Goal: Complete application form: Complete application form

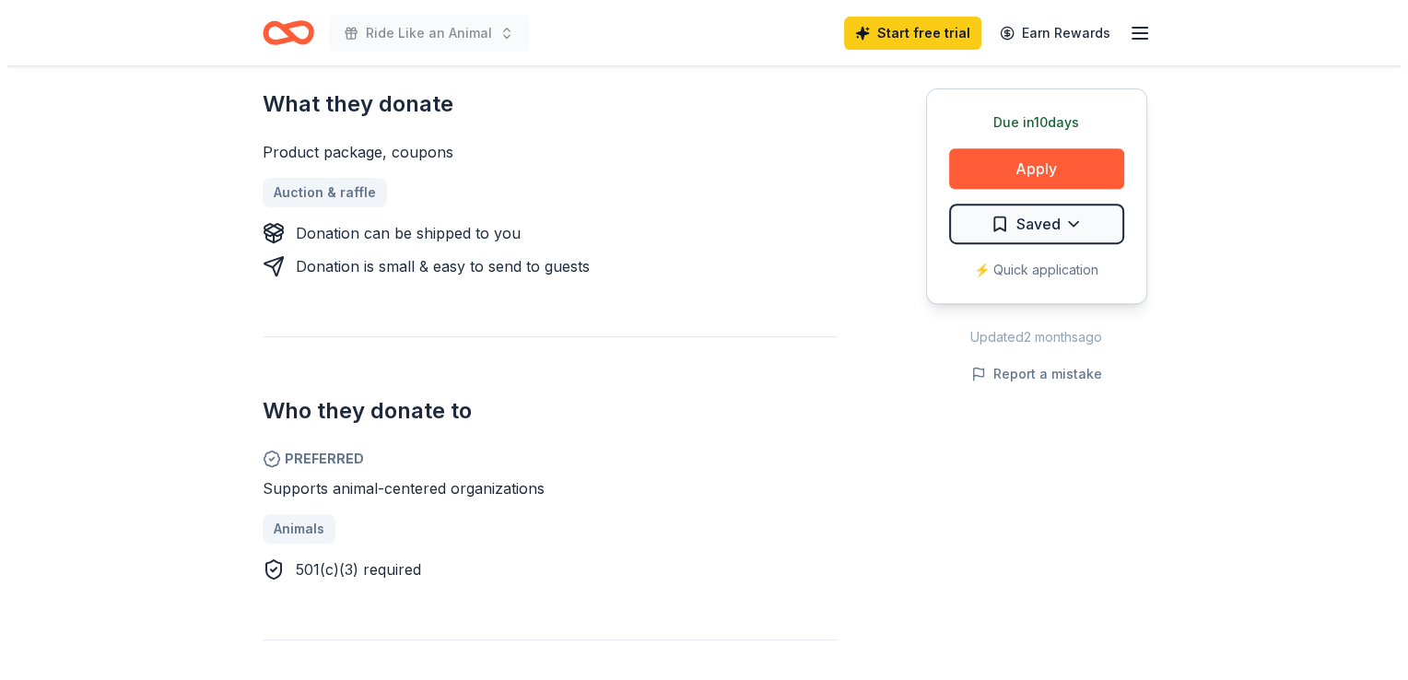
scroll to position [737, 0]
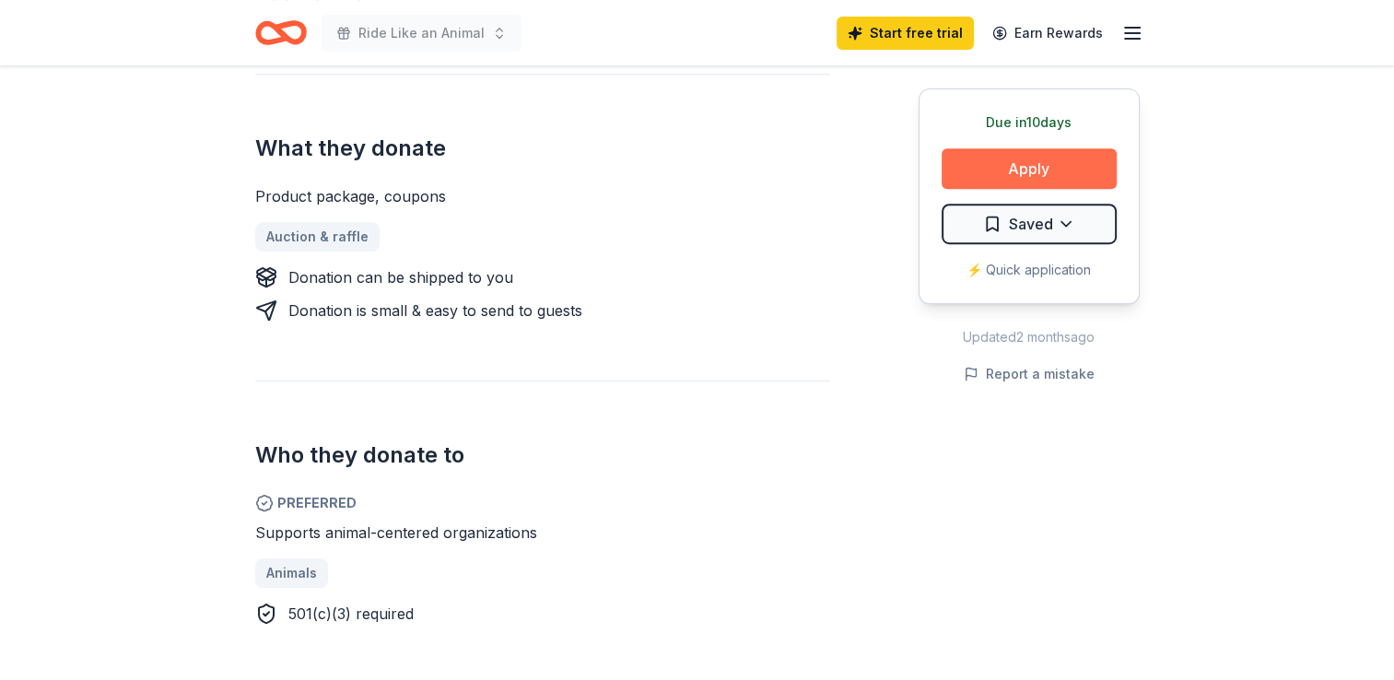
click at [1055, 168] on button "Apply" at bounding box center [1029, 168] width 175 height 41
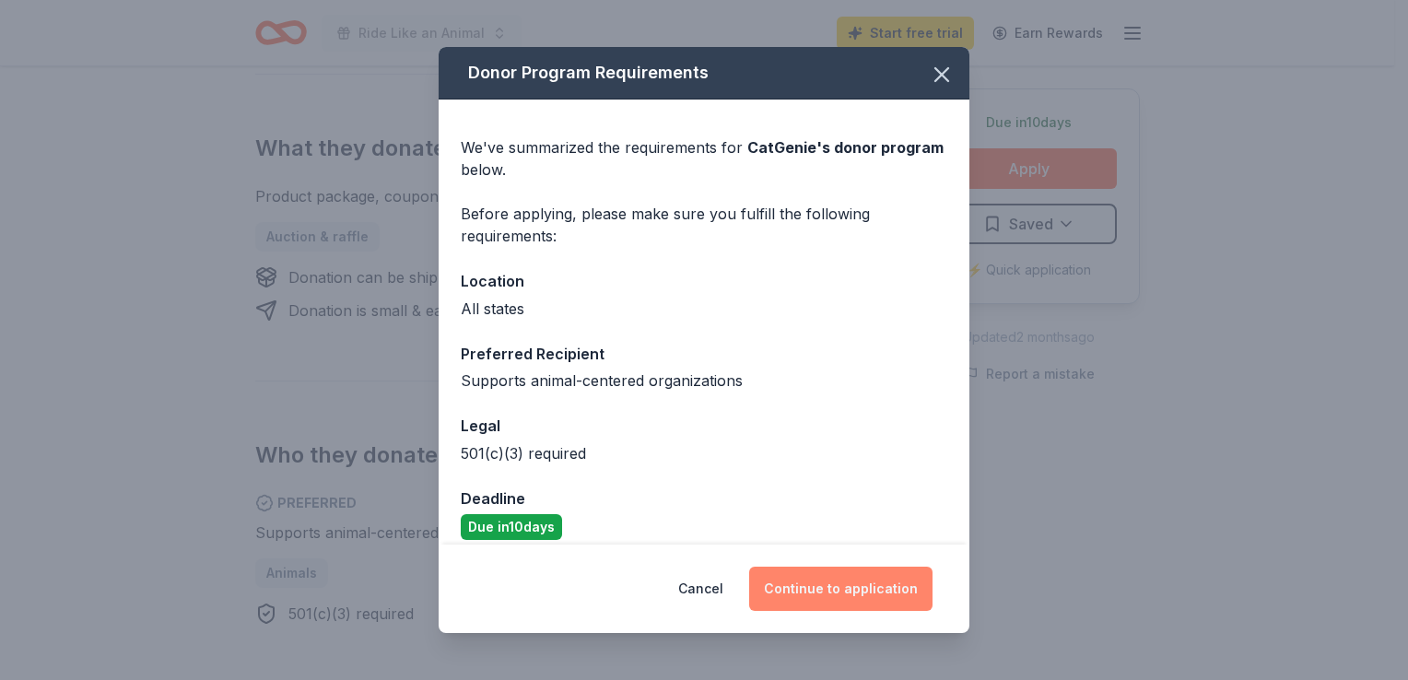
click at [818, 590] on button "Continue to application" at bounding box center [840, 589] width 183 height 44
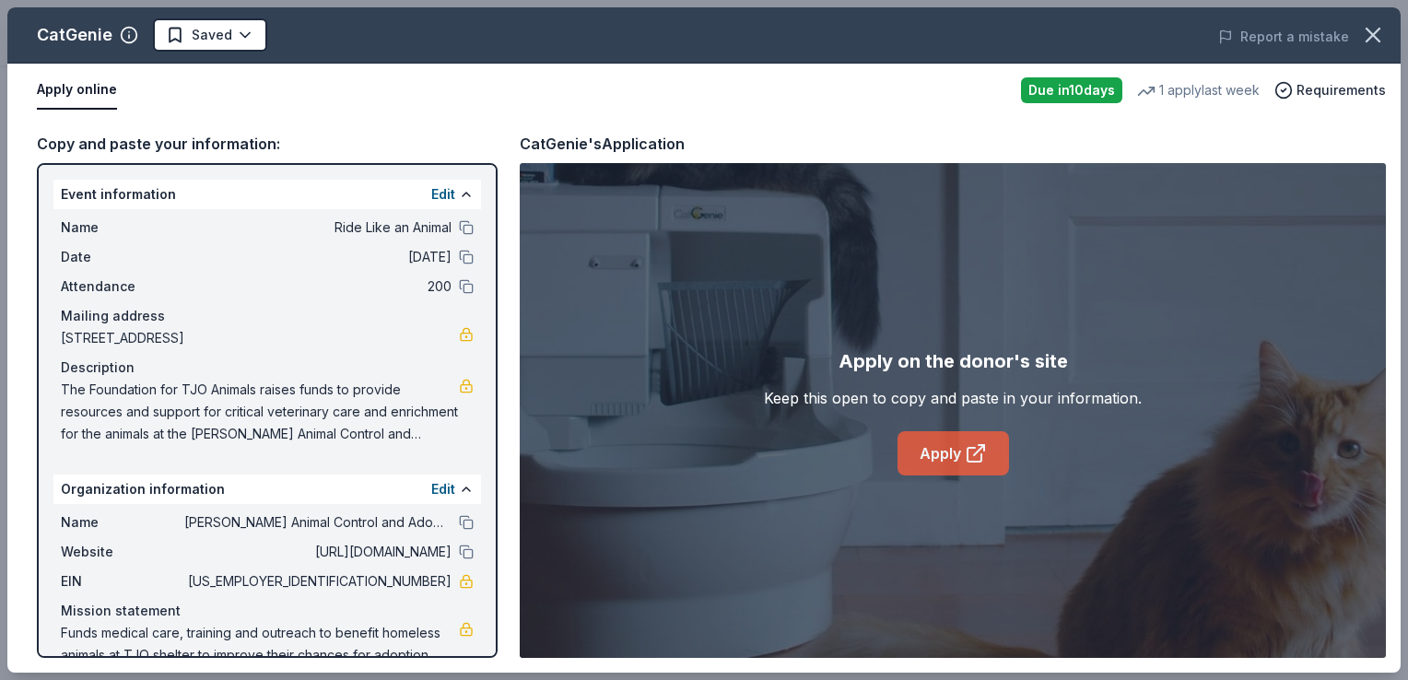
click at [951, 463] on link "Apply" at bounding box center [953, 453] width 111 height 44
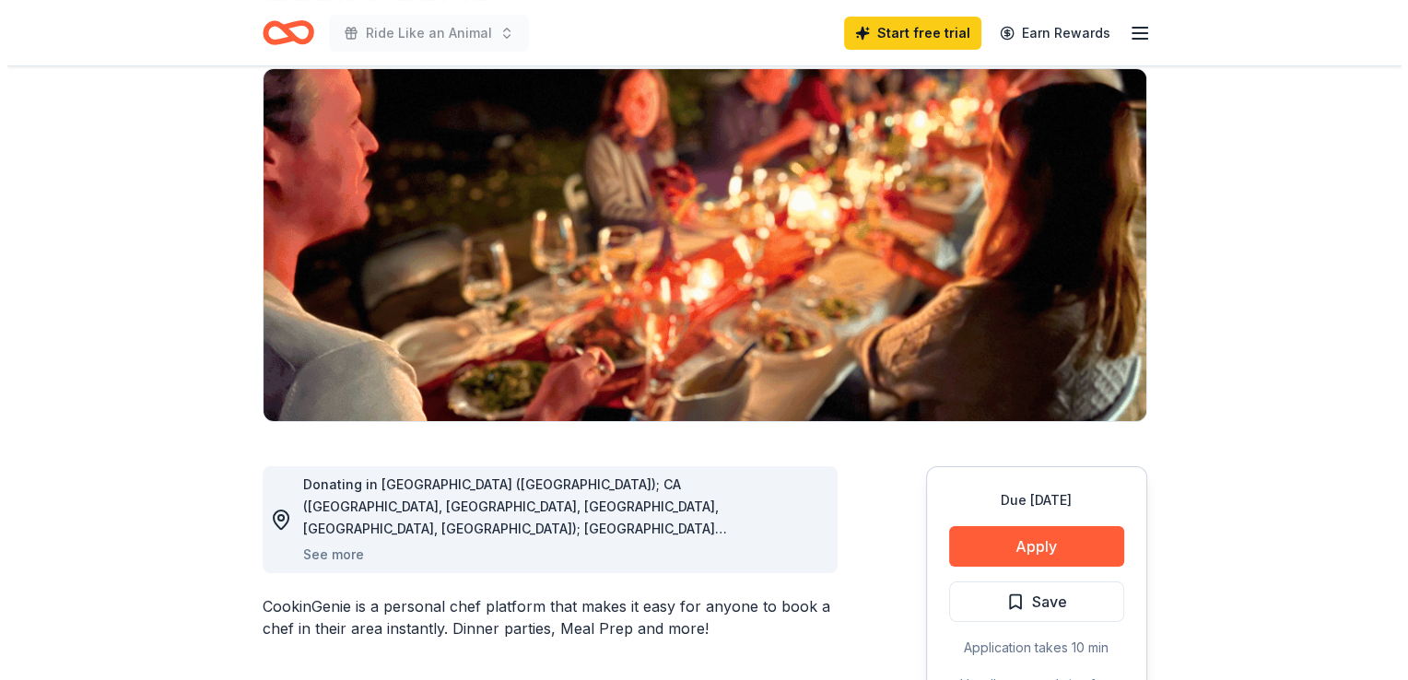
scroll to position [184, 0]
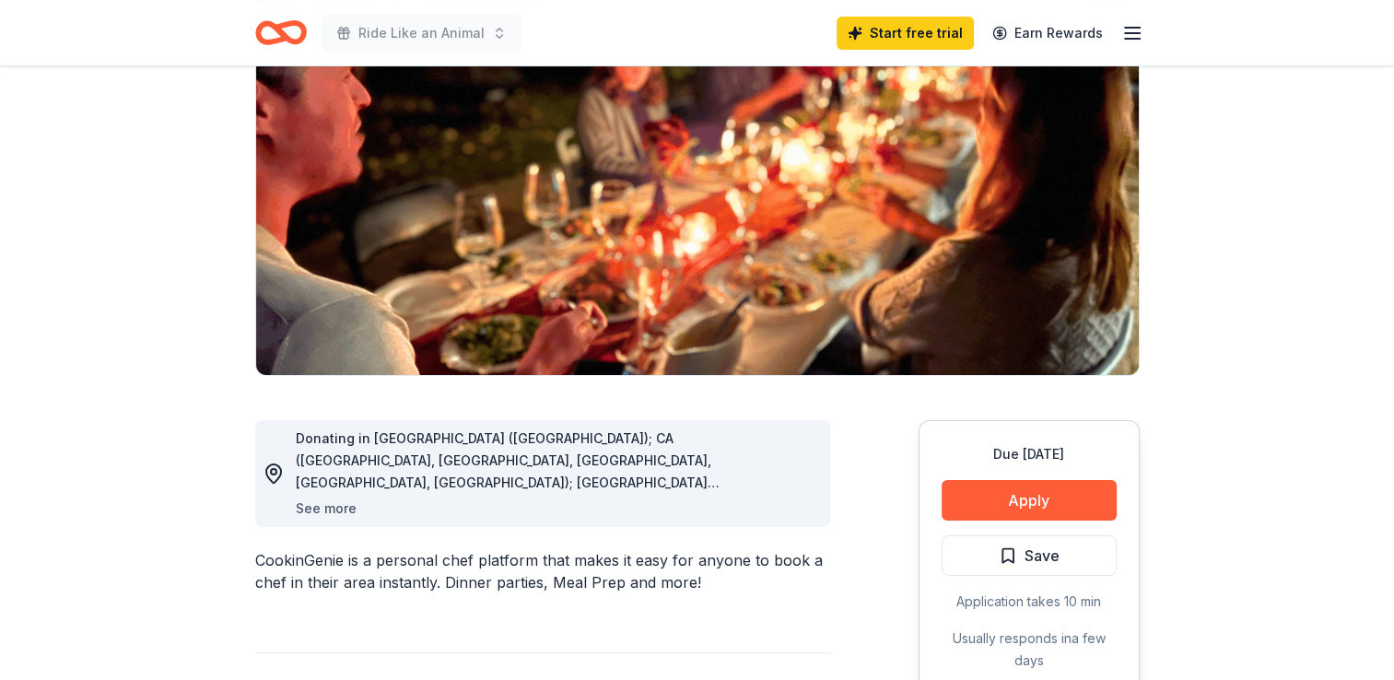
click at [314, 511] on button "See more" at bounding box center [326, 509] width 61 height 22
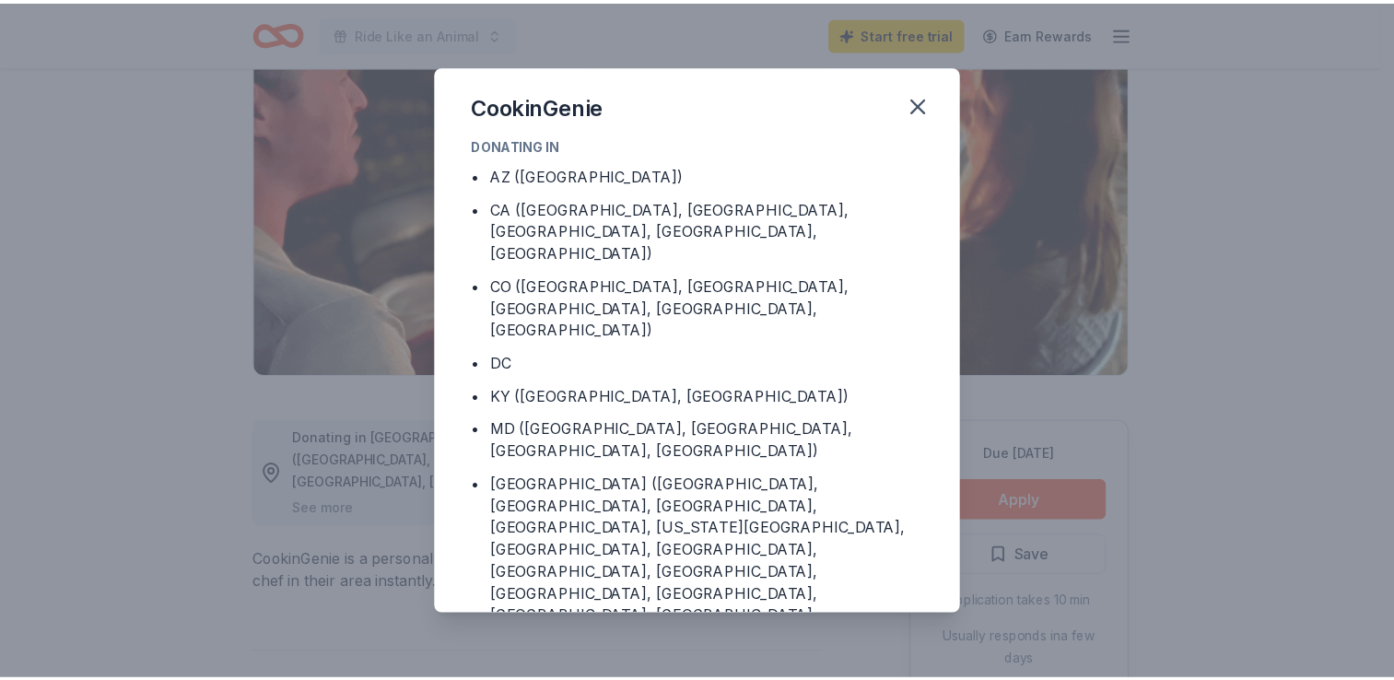
scroll to position [0, 0]
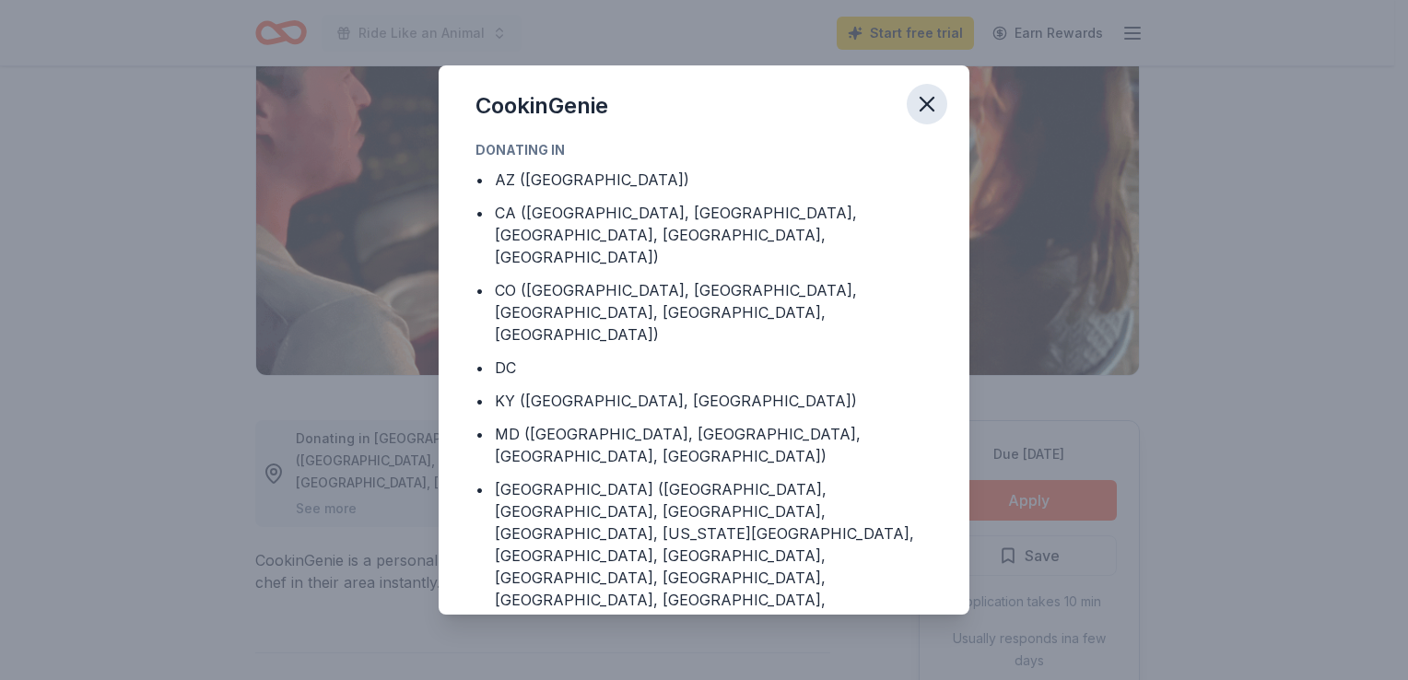
click at [929, 94] on icon "button" at bounding box center [927, 104] width 26 height 26
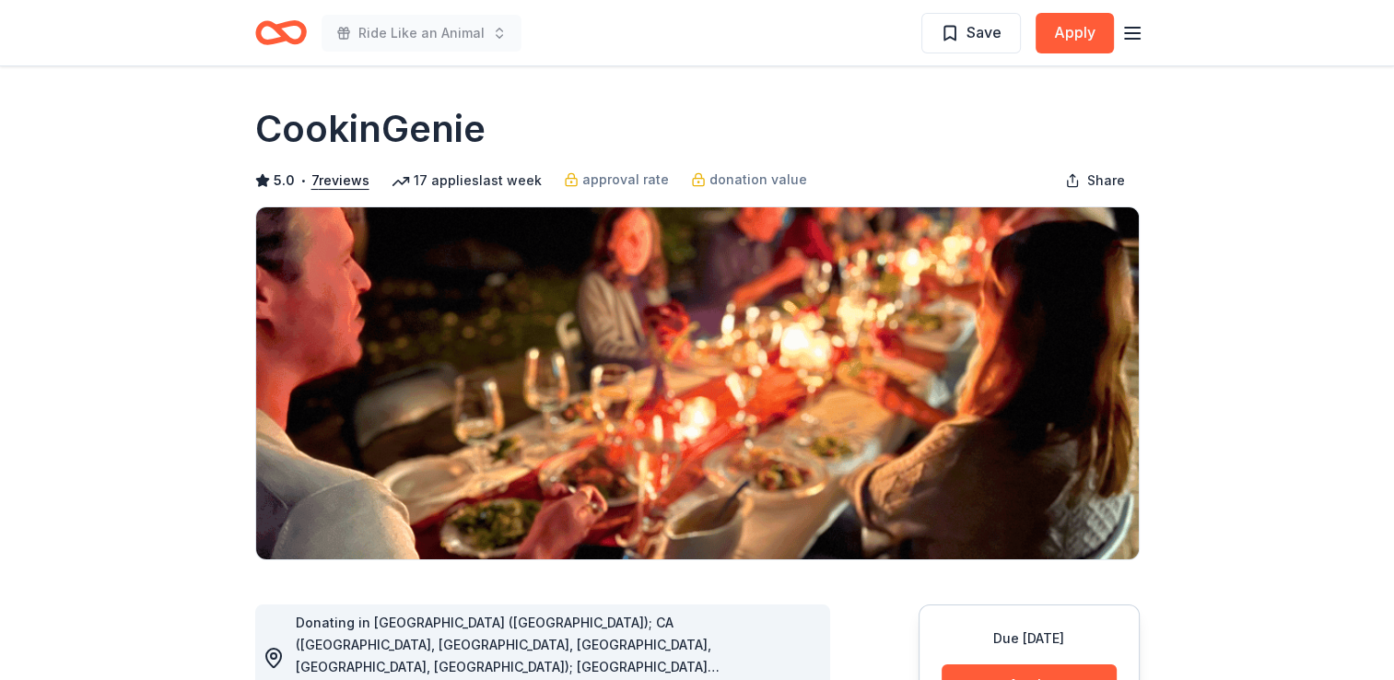
click at [291, 41] on icon "Home" at bounding box center [289, 32] width 29 height 18
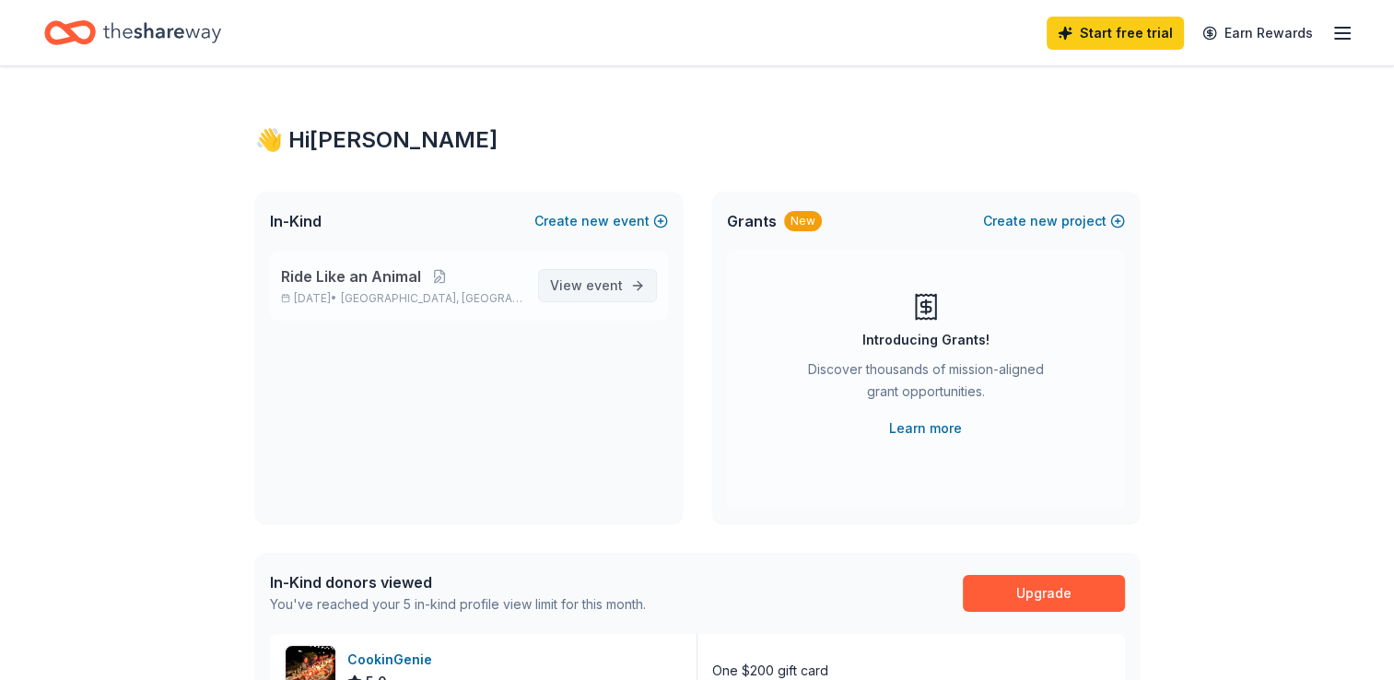
click at [587, 279] on span "View event" at bounding box center [586, 286] width 73 height 22
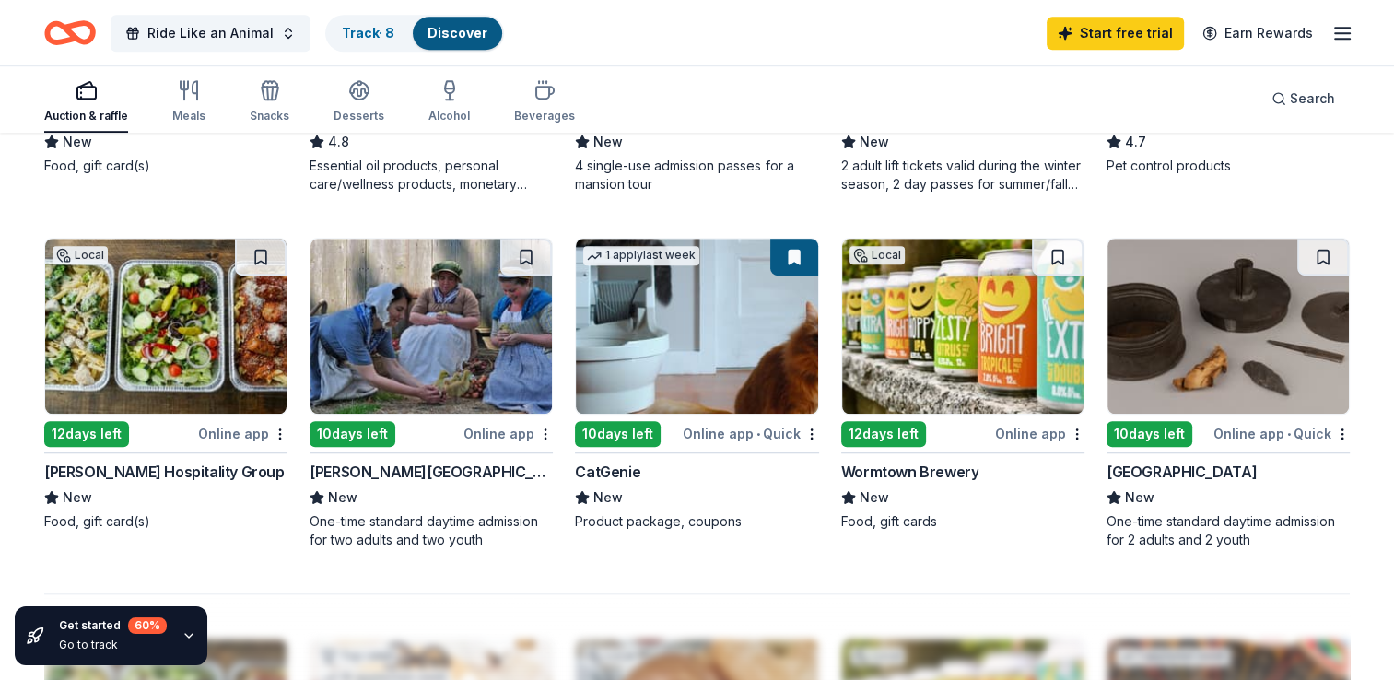
scroll to position [1198, 0]
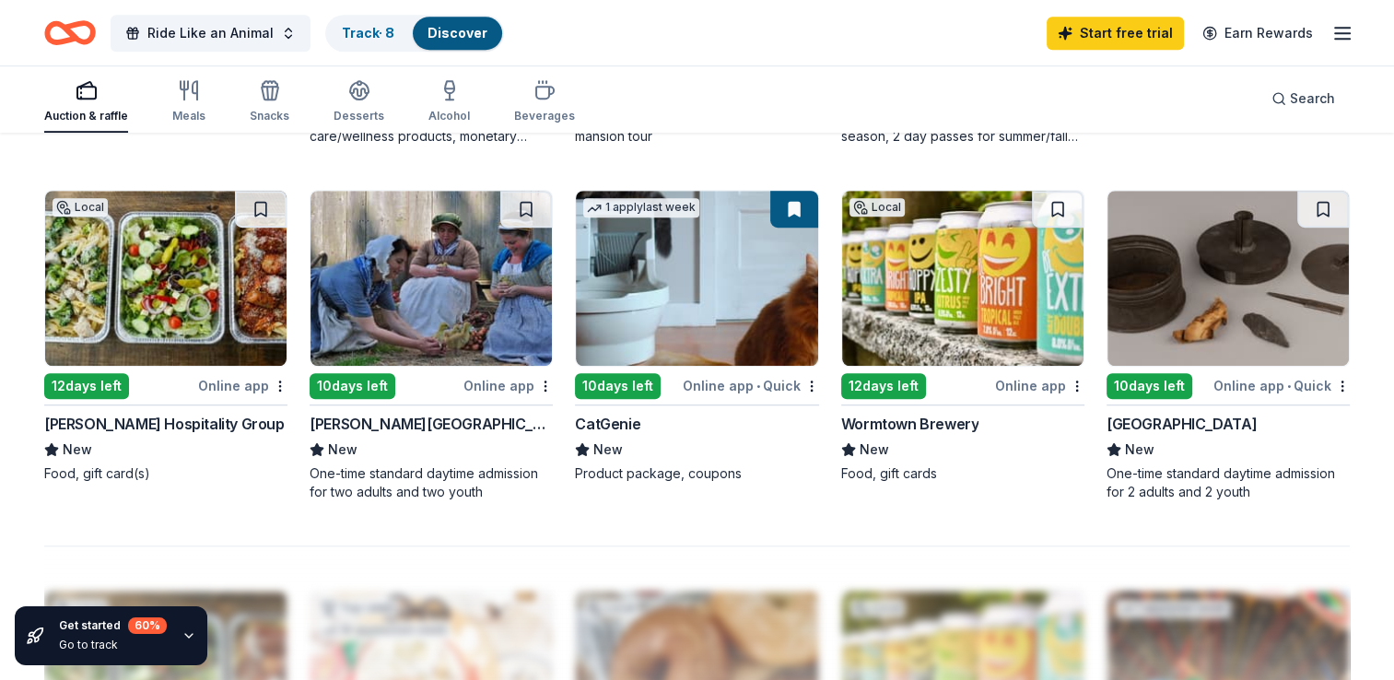
click at [1169, 421] on div "[GEOGRAPHIC_DATA]" at bounding box center [1182, 424] width 150 height 22
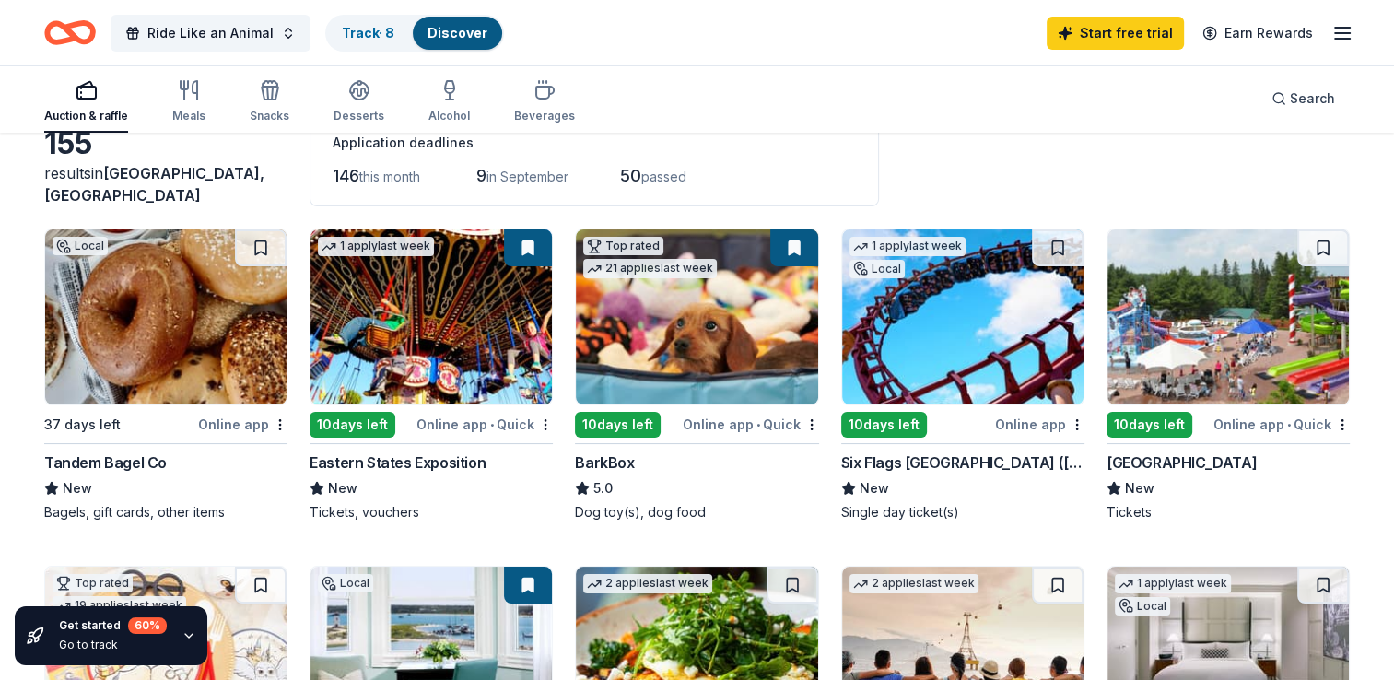
scroll to position [92, 0]
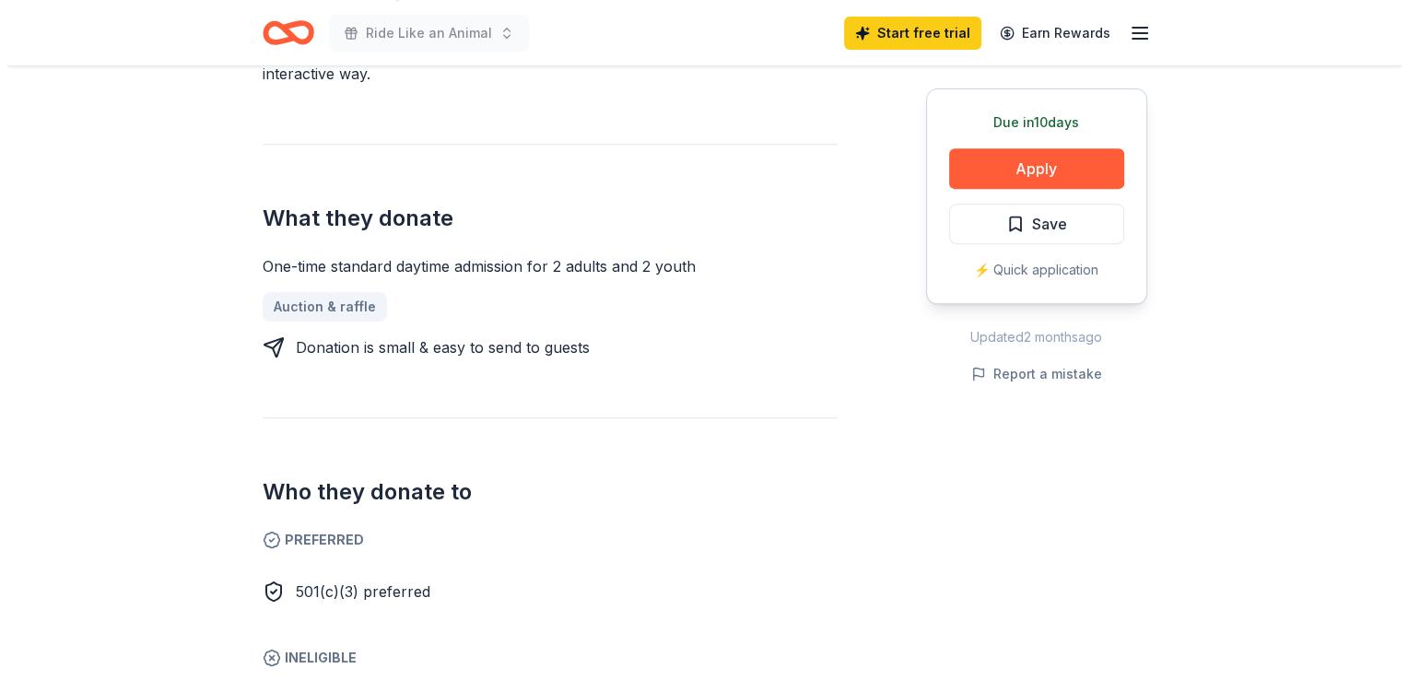
scroll to position [737, 0]
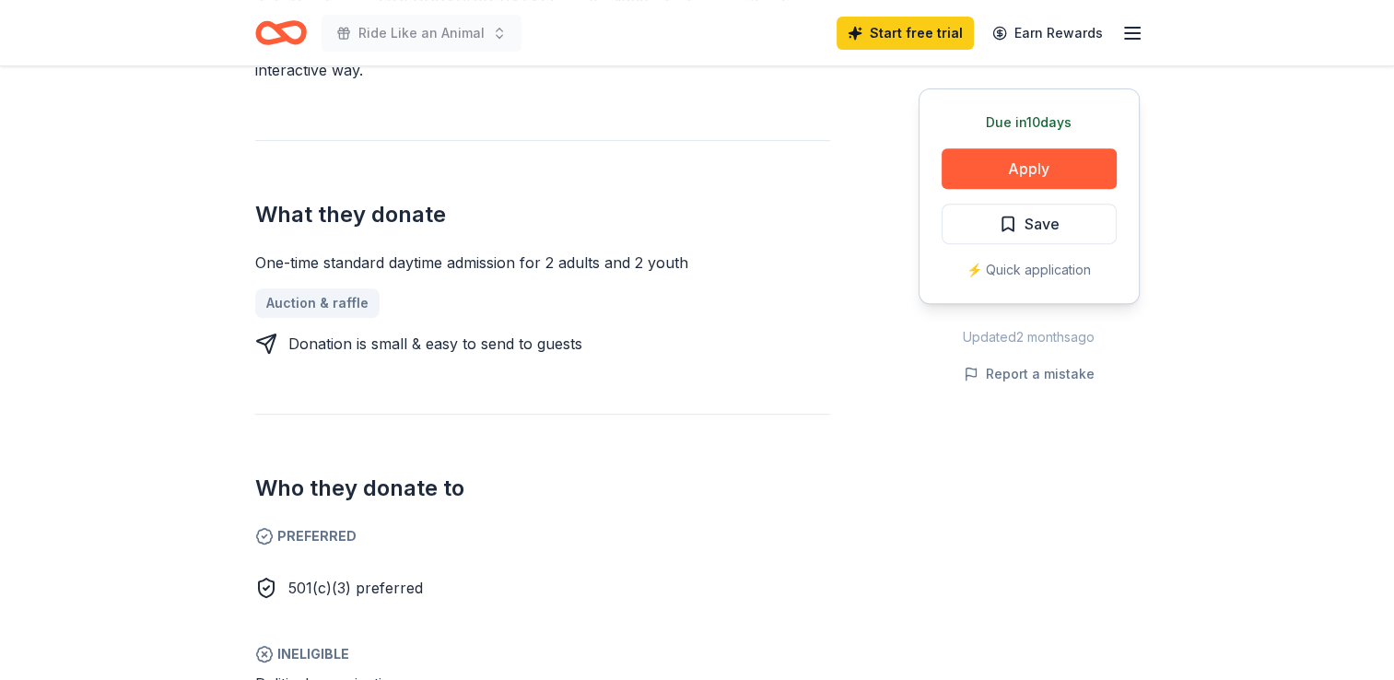
click at [1057, 146] on div "Due in 10 days Apply Save ⚡️ Quick application" at bounding box center [1029, 196] width 221 height 216
click at [1047, 169] on button "Apply" at bounding box center [1029, 168] width 175 height 41
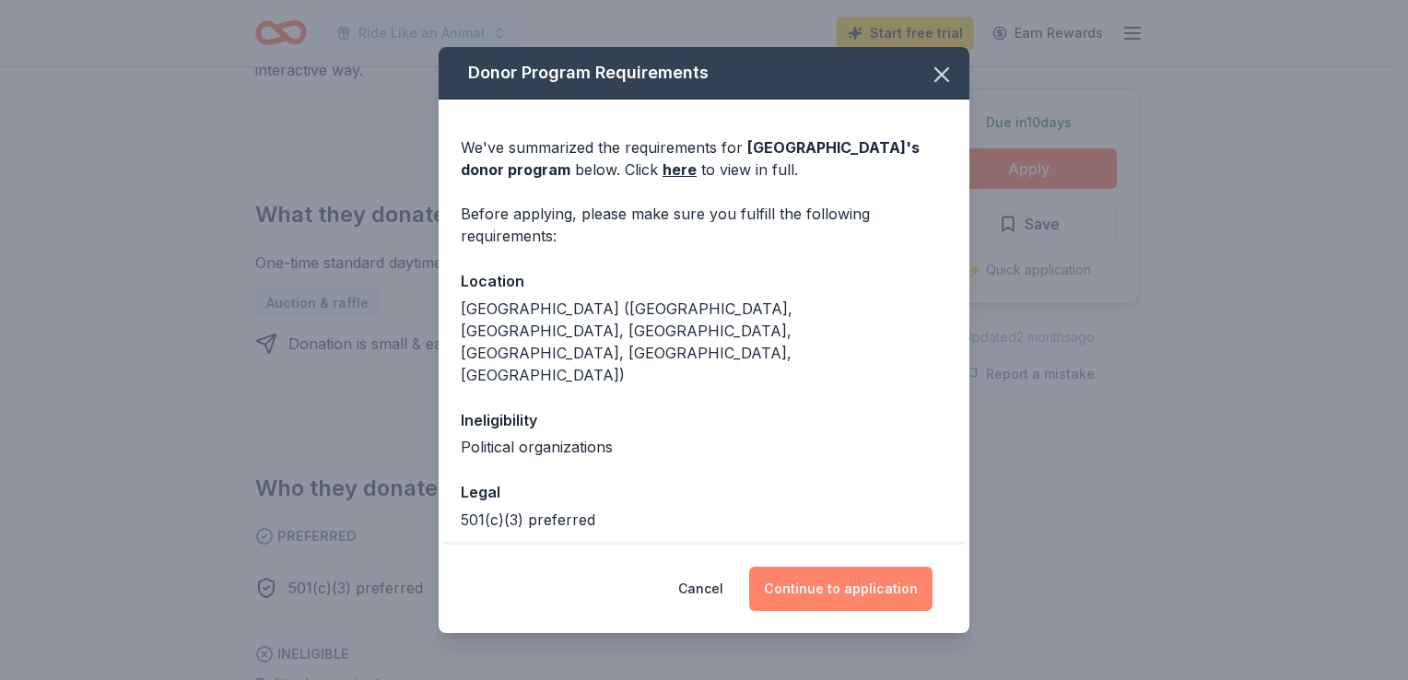
click at [842, 593] on button "Continue to application" at bounding box center [840, 589] width 183 height 44
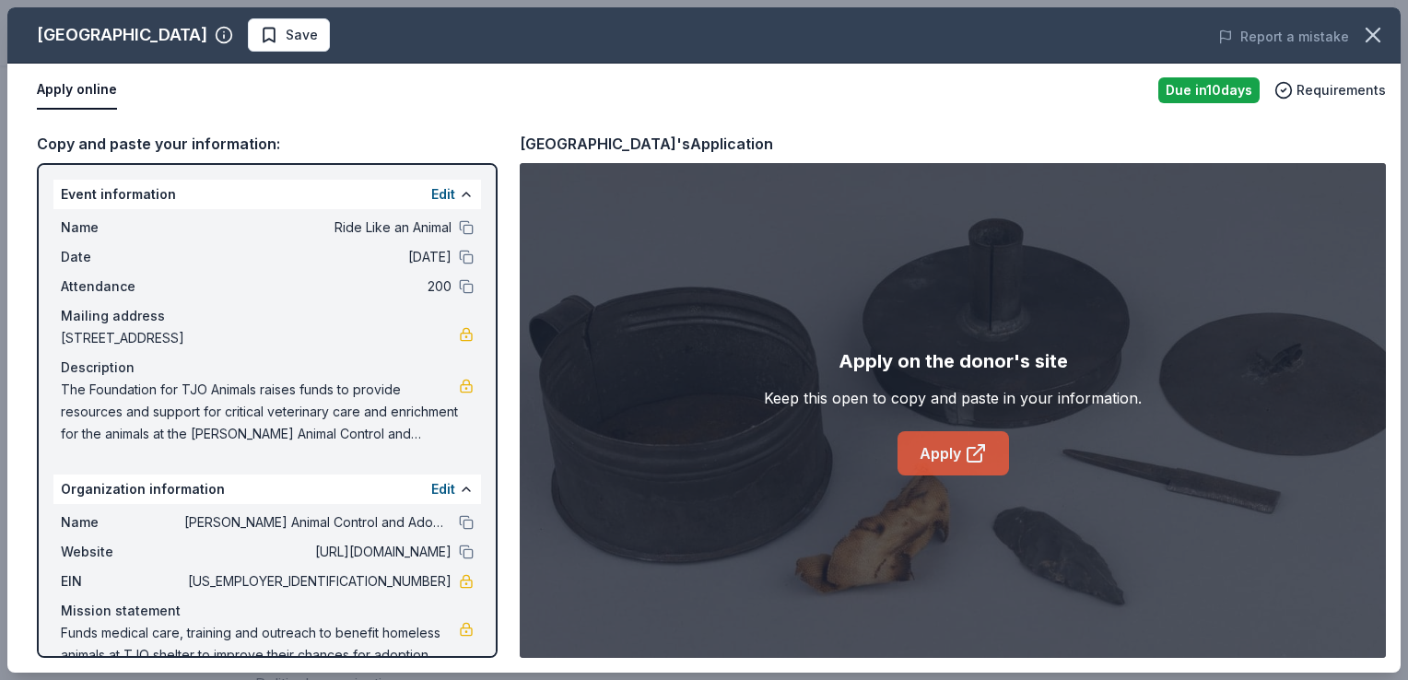
click at [918, 463] on link "Apply" at bounding box center [953, 453] width 111 height 44
